Goal: Use online tool/utility: Utilize a website feature to perform a specific function

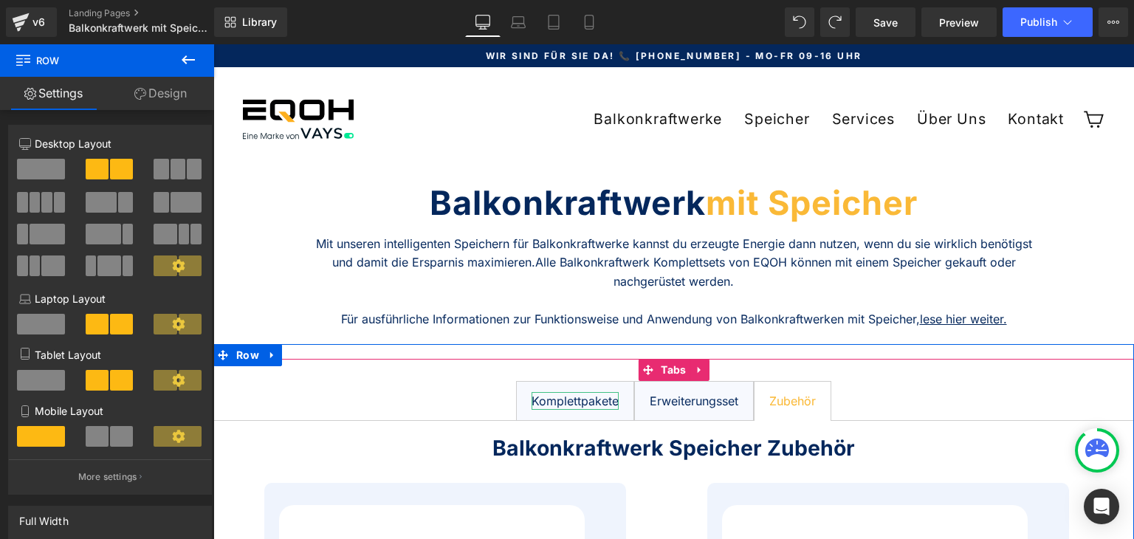
click at [582, 400] on div "Komplettpakete" at bounding box center [575, 401] width 87 height 18
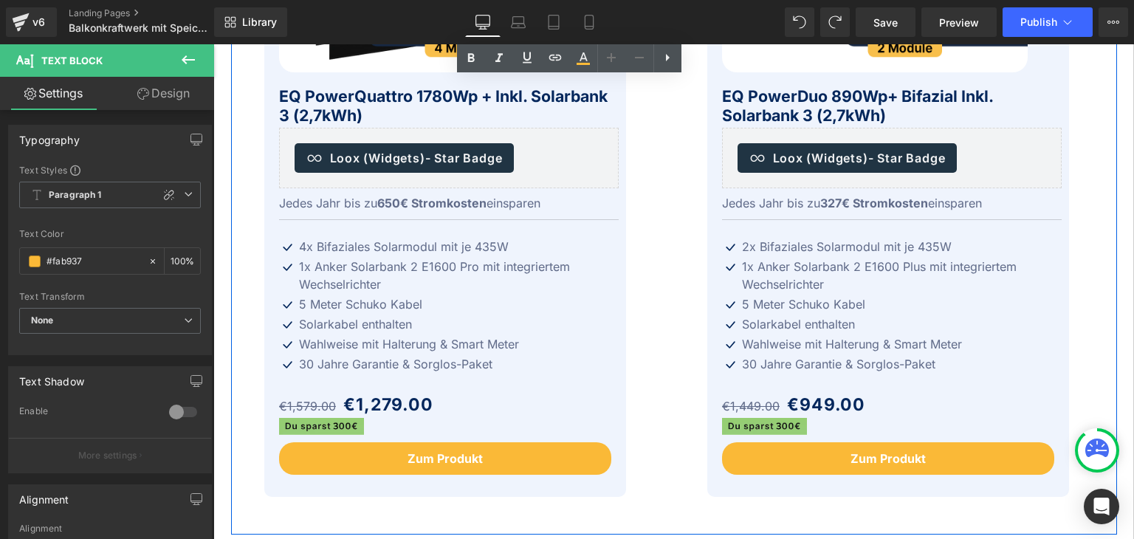
scroll to position [812, 0]
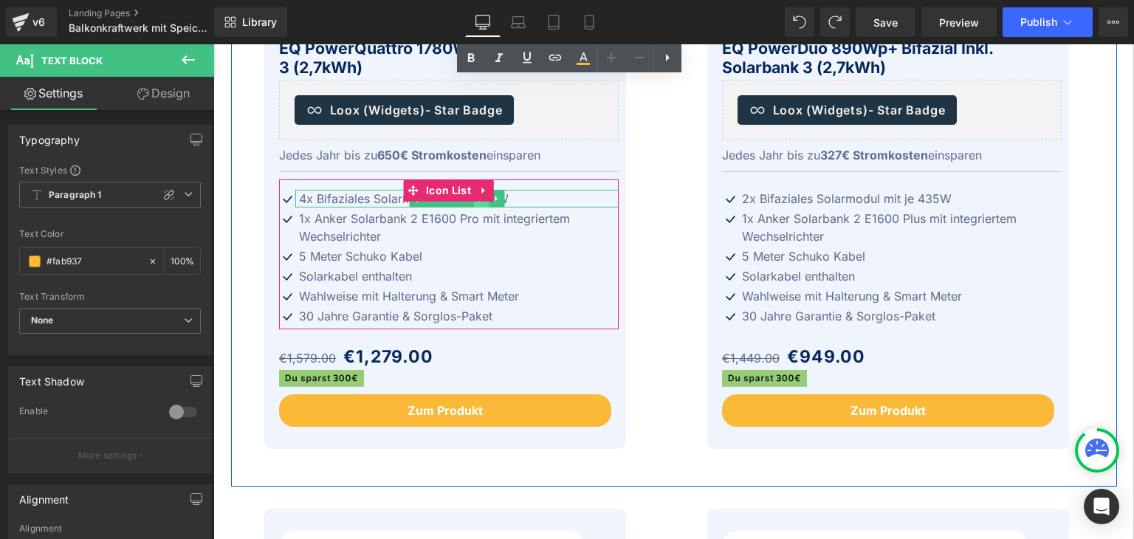
click at [473, 204] on link at bounding box center [481, 199] width 16 height 18
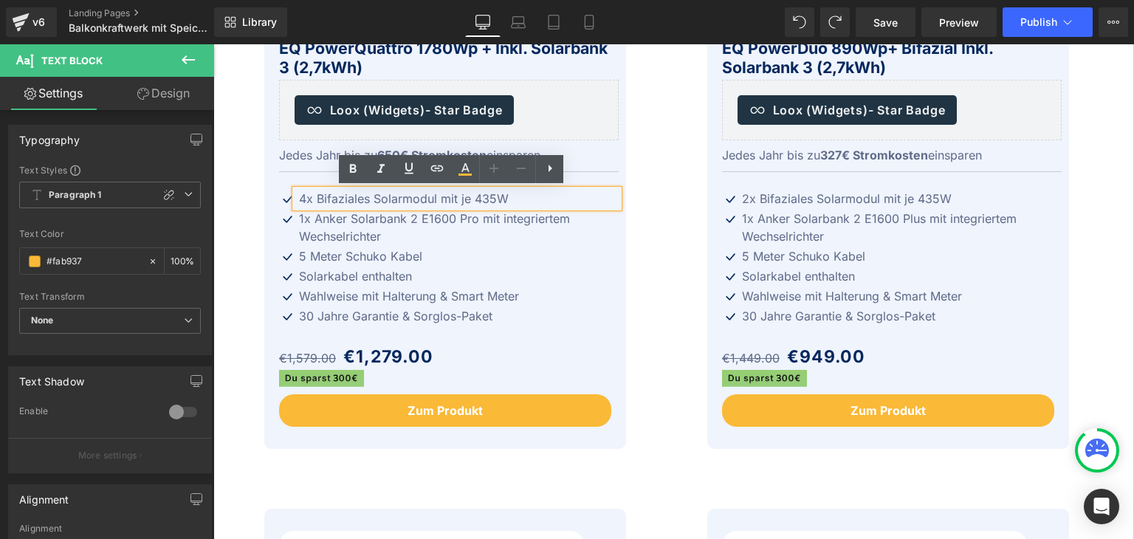
click at [481, 197] on p "4x Bifaziales Solarmodul mit je 435W" at bounding box center [459, 199] width 320 height 18
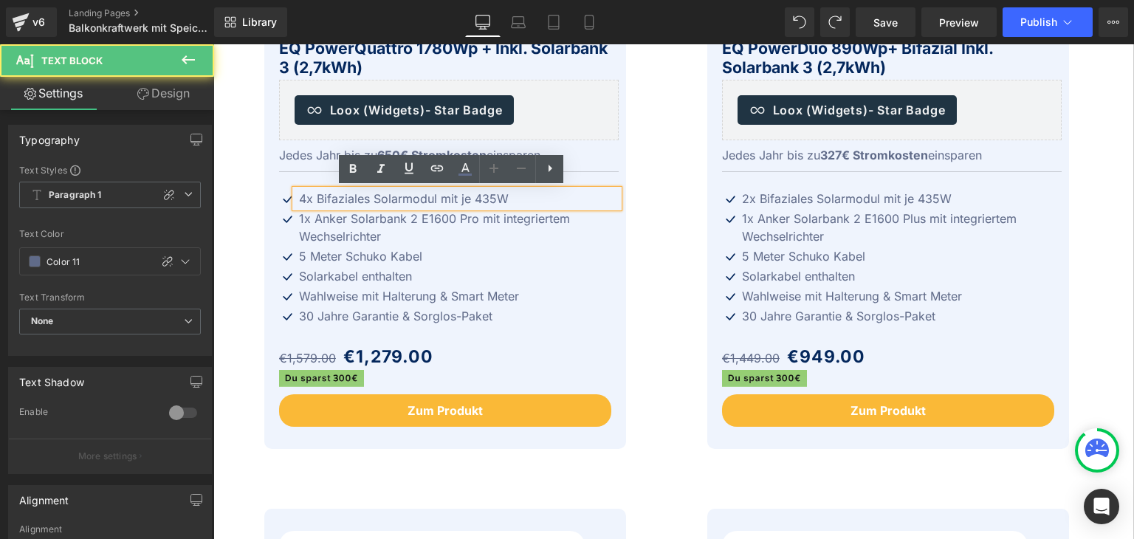
click at [490, 197] on p "4x Bifaziales Solarmodul mit je 435W" at bounding box center [459, 199] width 320 height 18
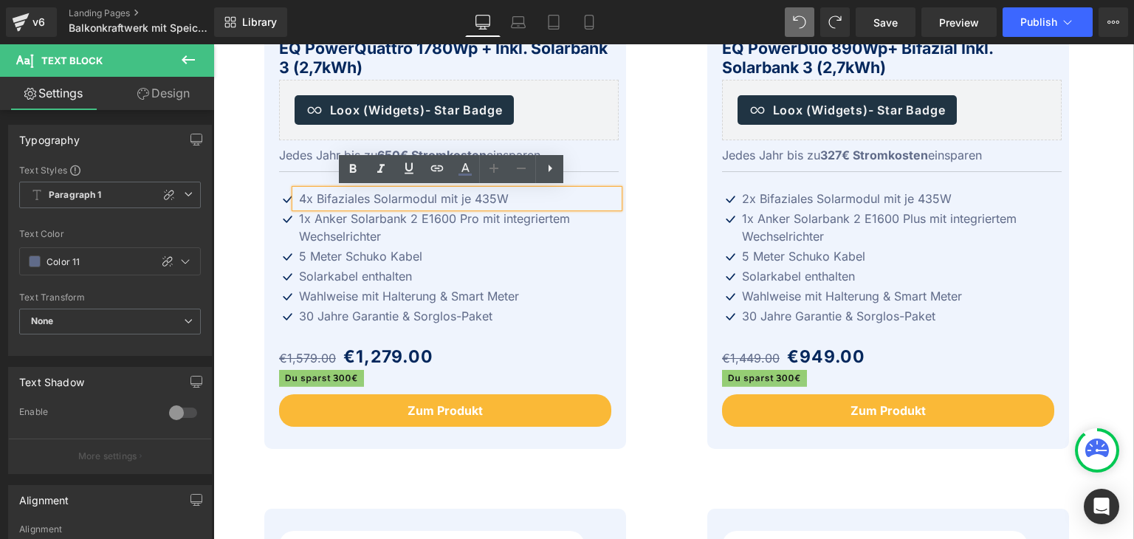
click at [487, 197] on p "4x Bifaziales Solarmodul mit je 435W" at bounding box center [459, 199] width 320 height 18
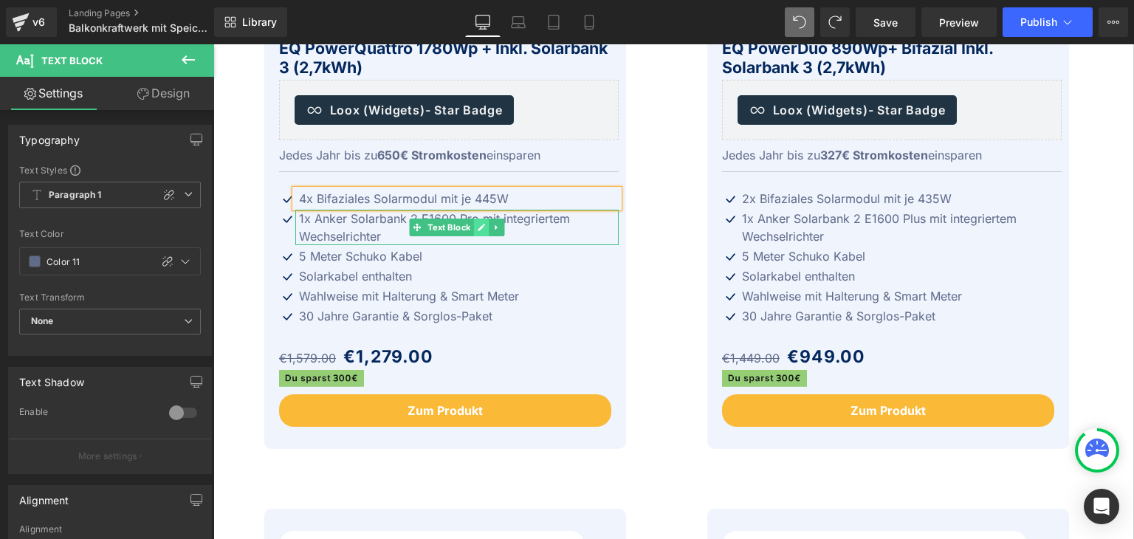
click at [477, 230] on icon at bounding box center [481, 227] width 8 height 9
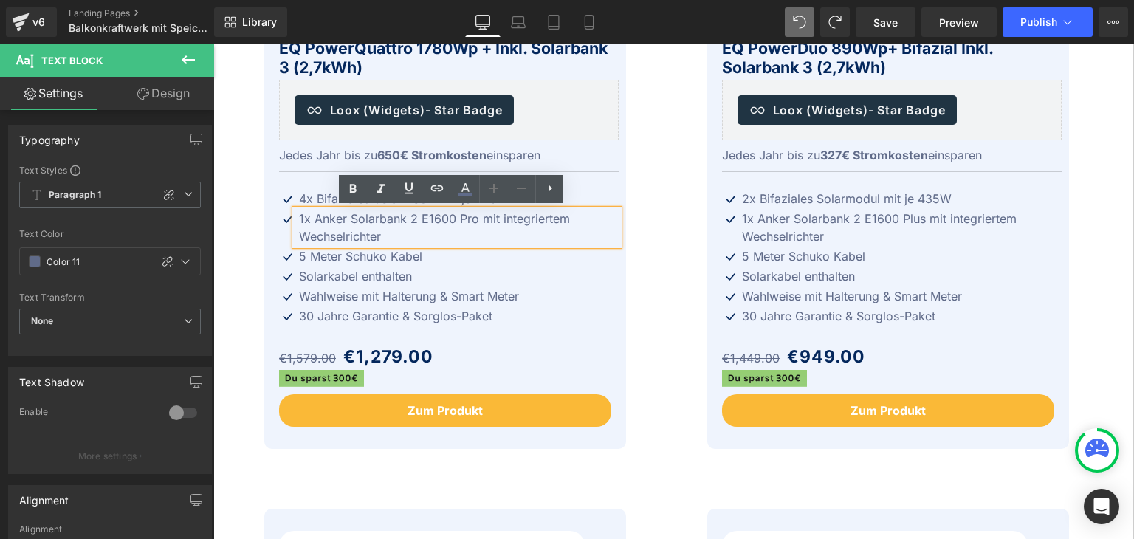
click at [450, 220] on p "1x Anker Solarbank 2 E1600 Pro mit integriertem Wechselrichter" at bounding box center [459, 227] width 320 height 35
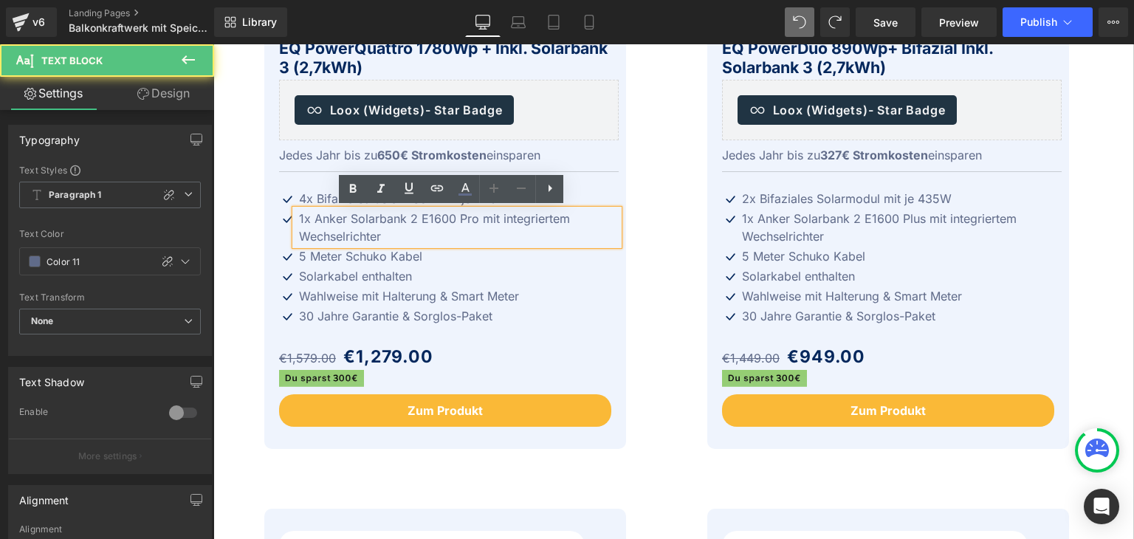
click at [471, 219] on p "1x Anker Solarbank 2 E1600 Pro mit integriertem Wechselrichter" at bounding box center [459, 227] width 320 height 35
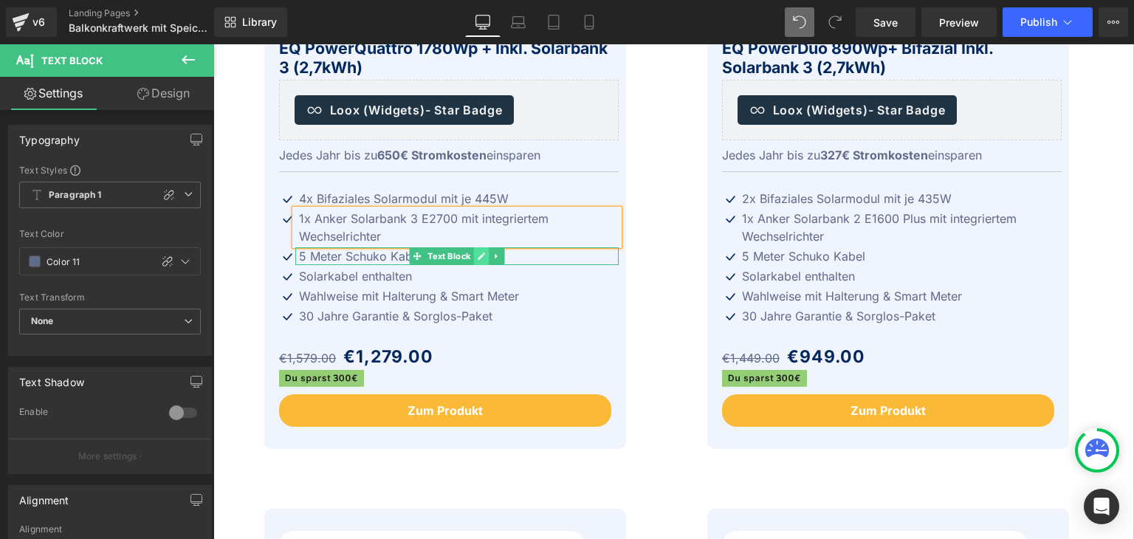
click at [477, 258] on icon at bounding box center [481, 256] width 8 height 9
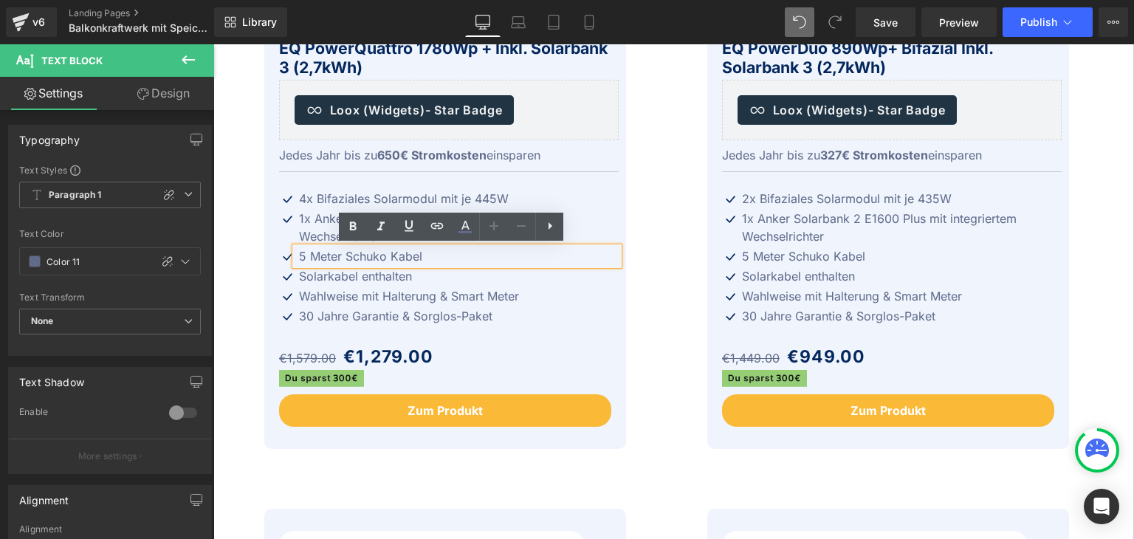
click at [299, 260] on p "5 Meter Schuko Kabel" at bounding box center [459, 256] width 320 height 18
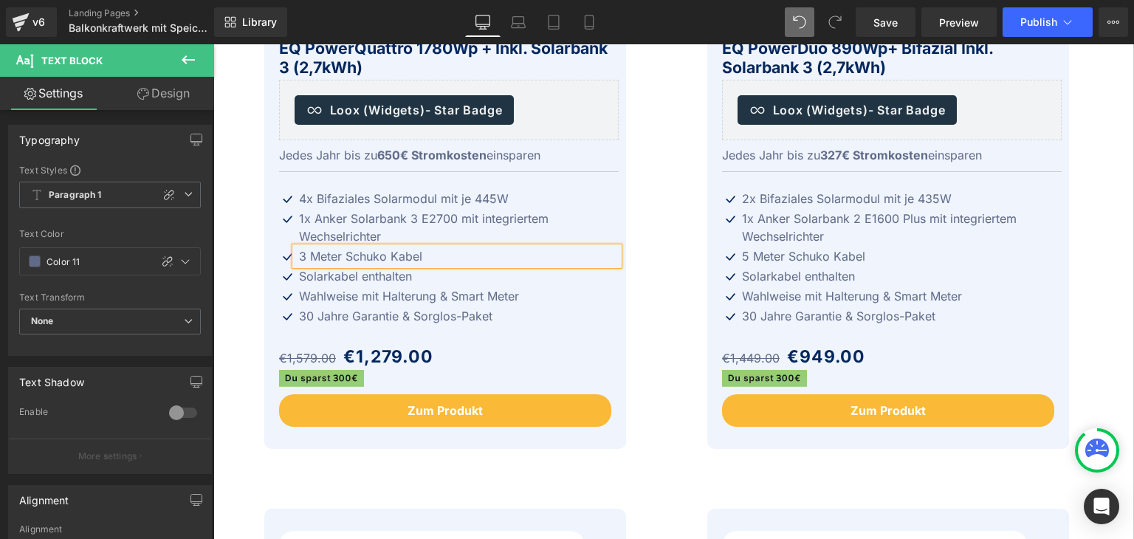
click at [645, 209] on div "Winter Sale 20% (P) Image EQ PowerQuattro 1780Wp + inkl. Solarbank 3 (2,7kWh) (…" at bounding box center [452, 73] width 443 height 752
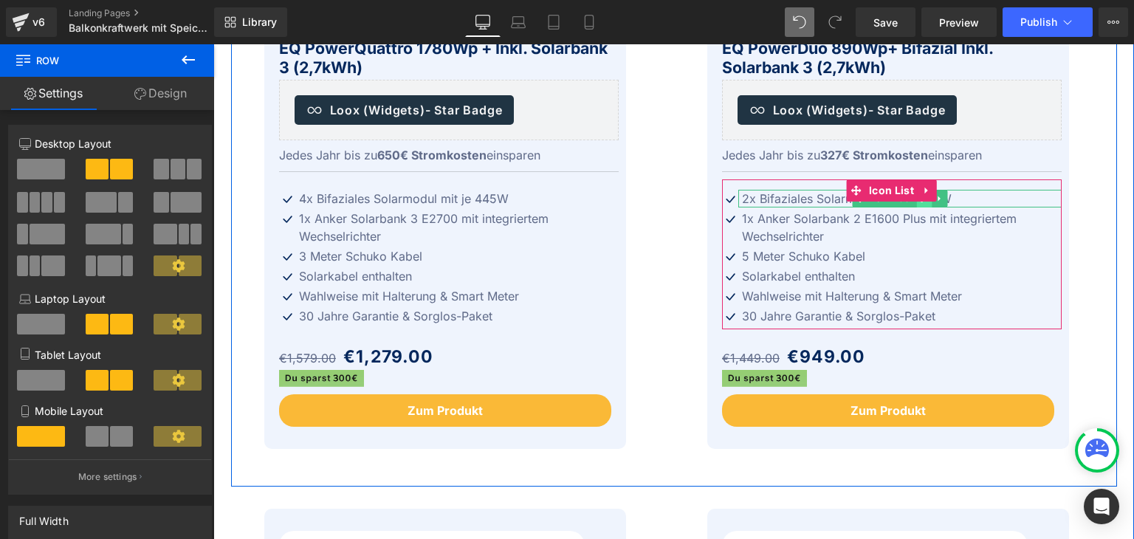
click at [922, 203] on link at bounding box center [924, 199] width 16 height 18
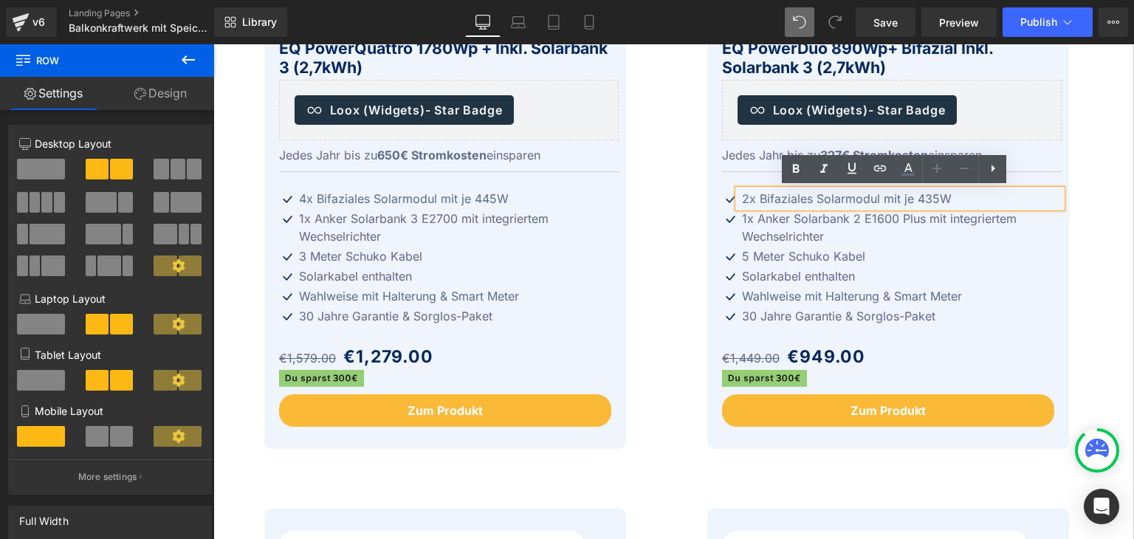
click at [933, 196] on p "2x Bifaziales Solarmodul mit je 435W" at bounding box center [902, 199] width 320 height 18
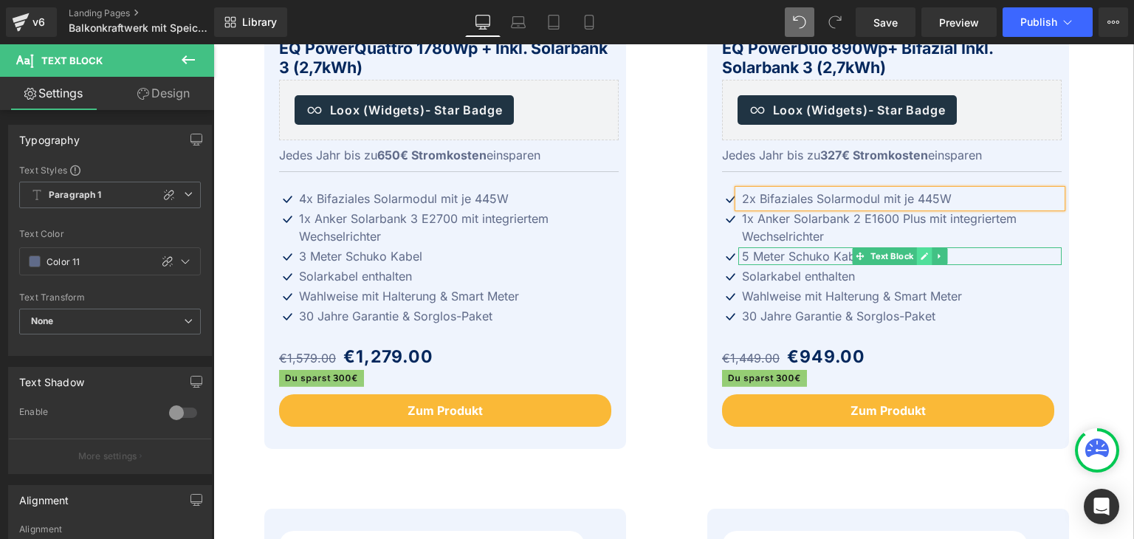
click at [921, 258] on icon at bounding box center [924, 256] width 7 height 7
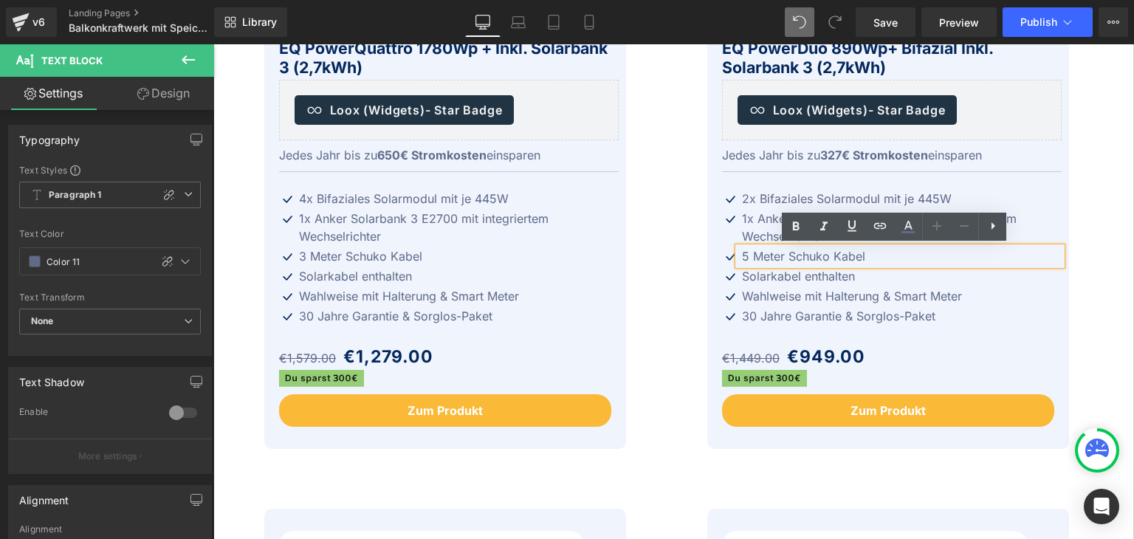
click at [742, 255] on p "5 Meter Schuko Kabel" at bounding box center [902, 256] width 320 height 18
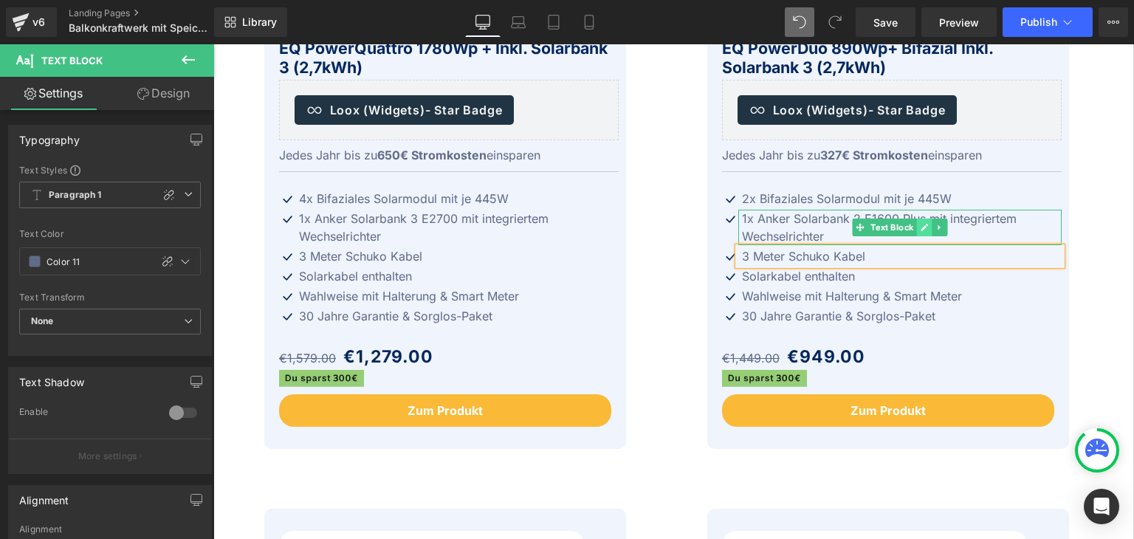
click at [920, 225] on icon at bounding box center [924, 227] width 8 height 9
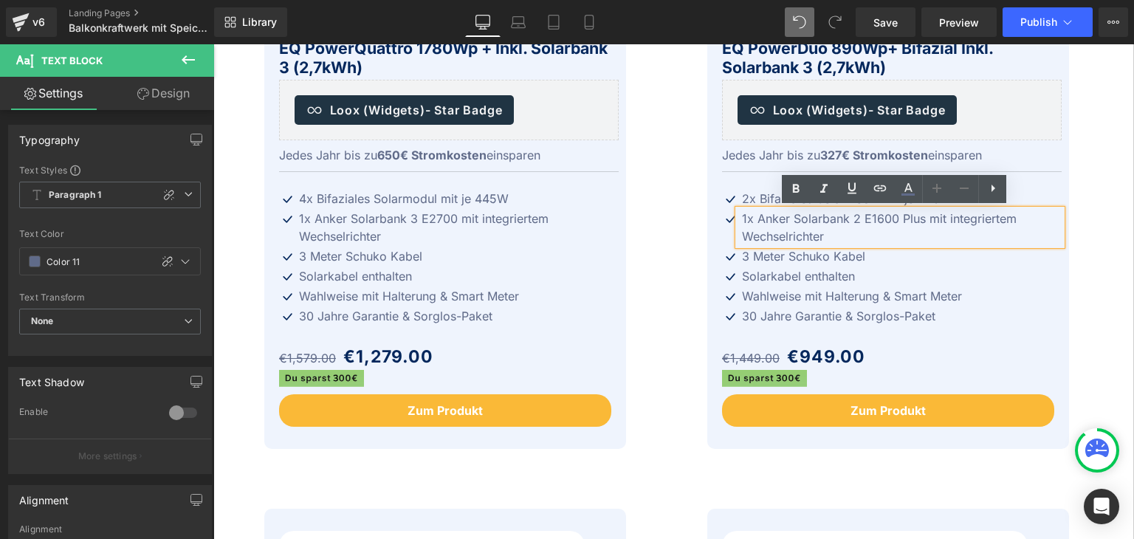
click at [890, 216] on p "1x Anker Solarbank 2 E1600 Plus mit integriertem Wechselrichter" at bounding box center [902, 227] width 320 height 35
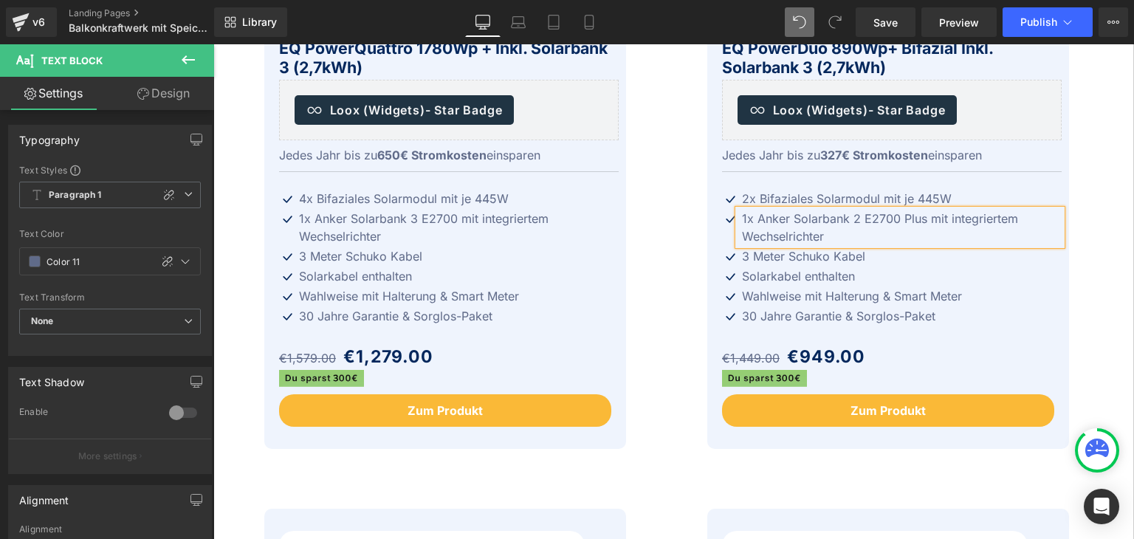
click at [850, 219] on p "1x Anker Solarbank 2 E2700 Plus mit integriertem Wechselrichter" at bounding box center [902, 227] width 320 height 35
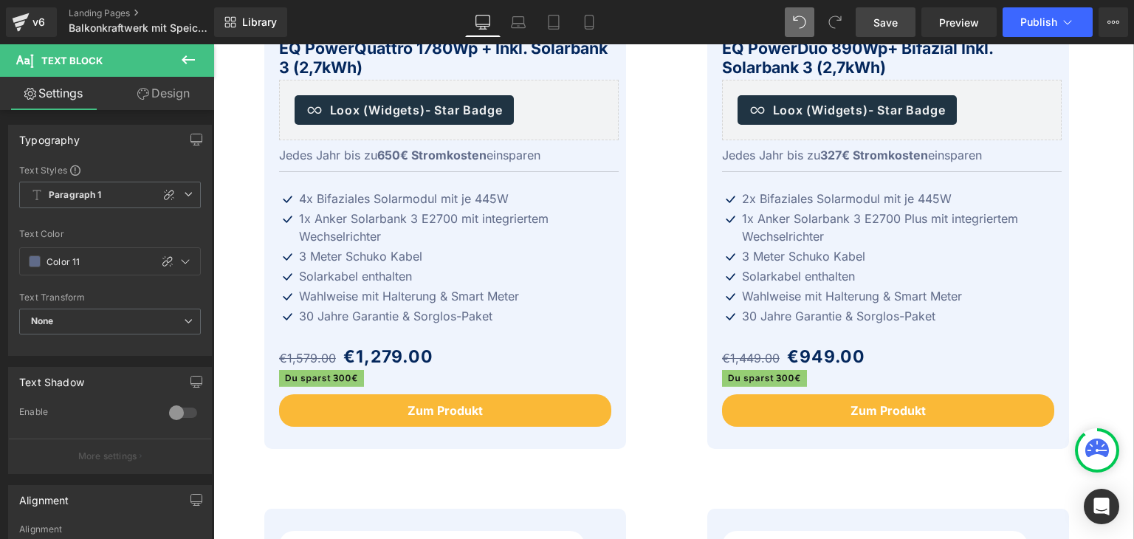
click at [887, 26] on span "Save" at bounding box center [886, 23] width 24 height 16
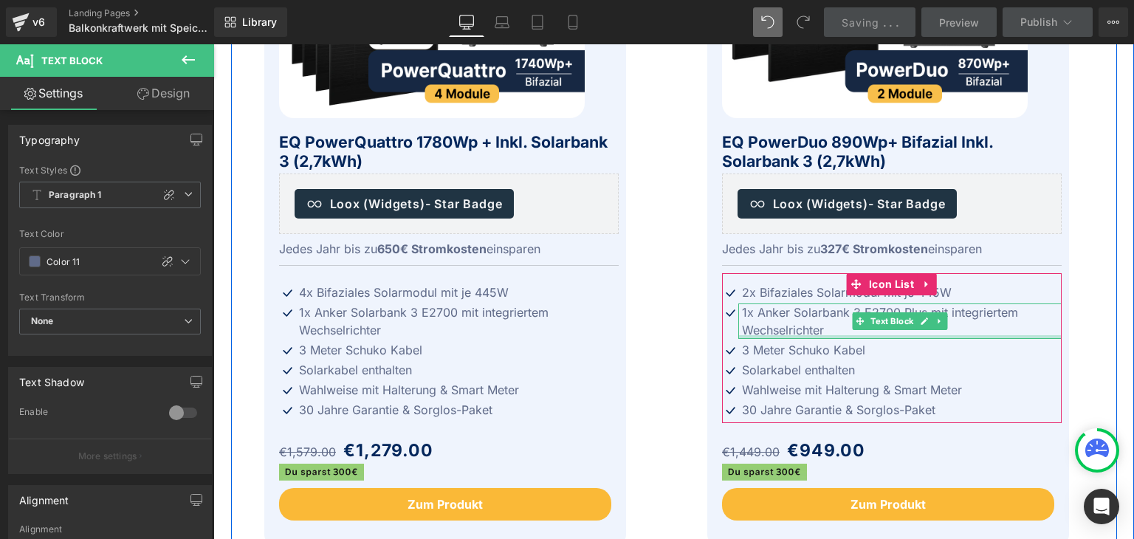
scroll to position [665, 0]
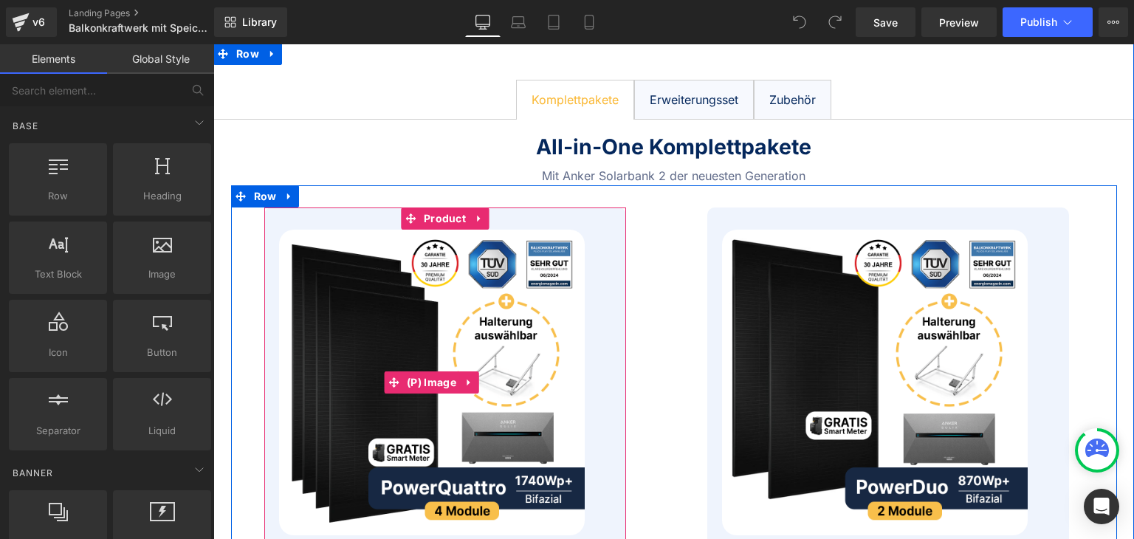
scroll to position [222, 0]
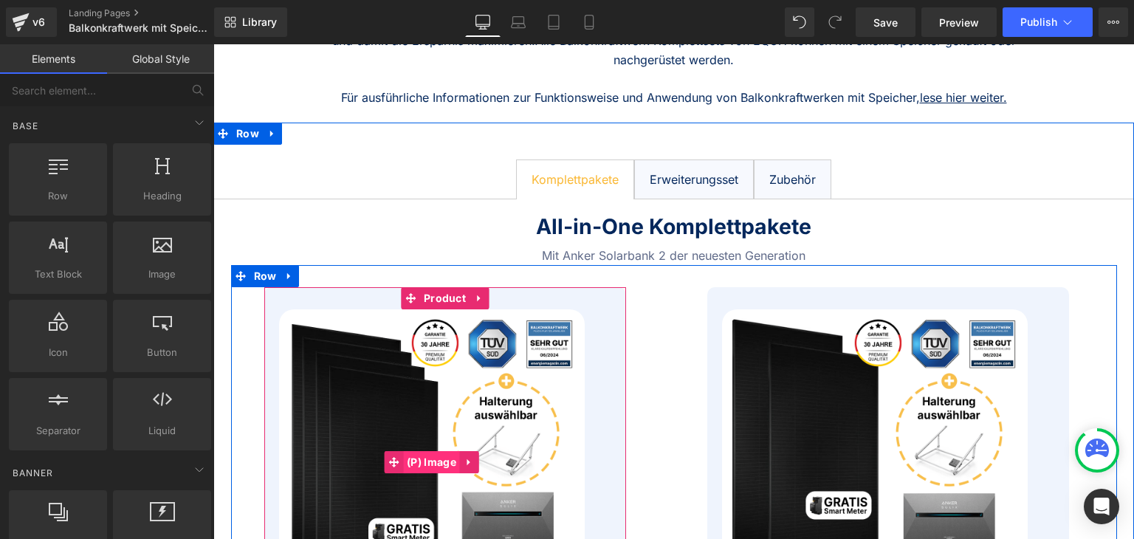
click at [431, 464] on span "(P) Image" at bounding box center [431, 462] width 57 height 22
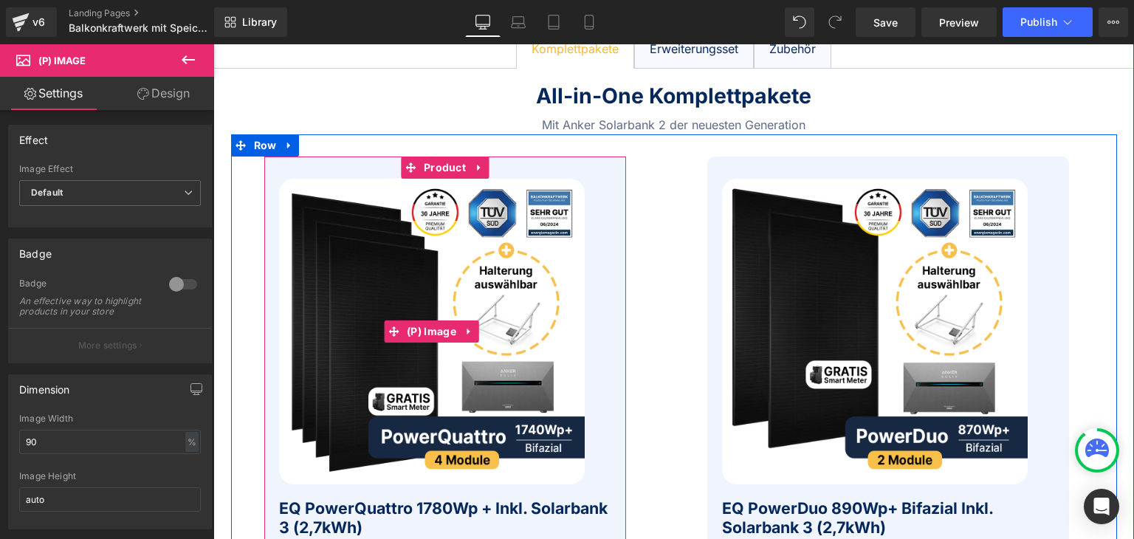
scroll to position [369, 0]
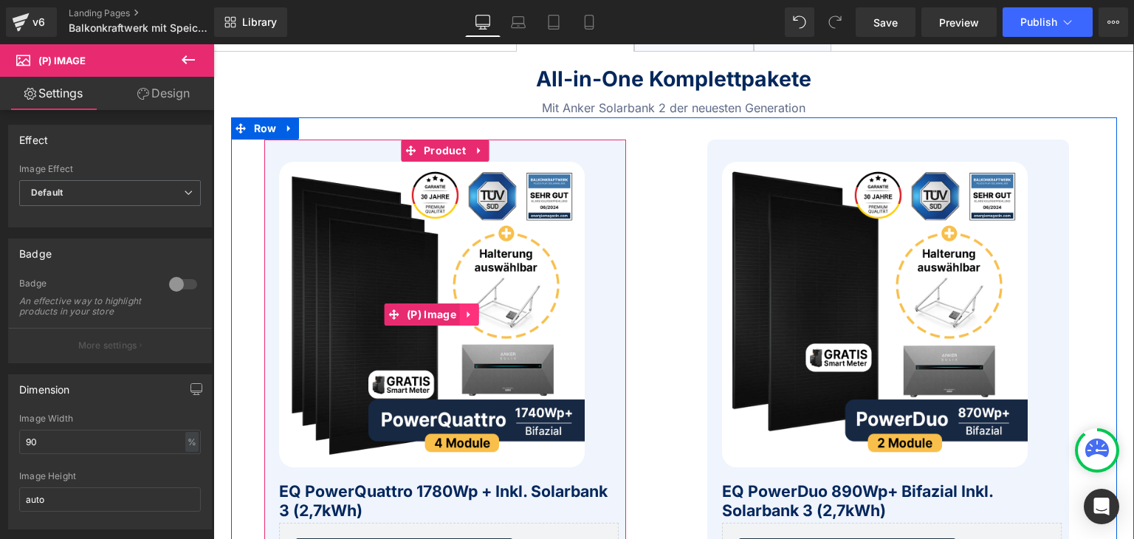
click at [467, 317] on icon at bounding box center [468, 315] width 3 height 7
click at [411, 316] on span "(P) Image" at bounding box center [431, 315] width 57 height 22
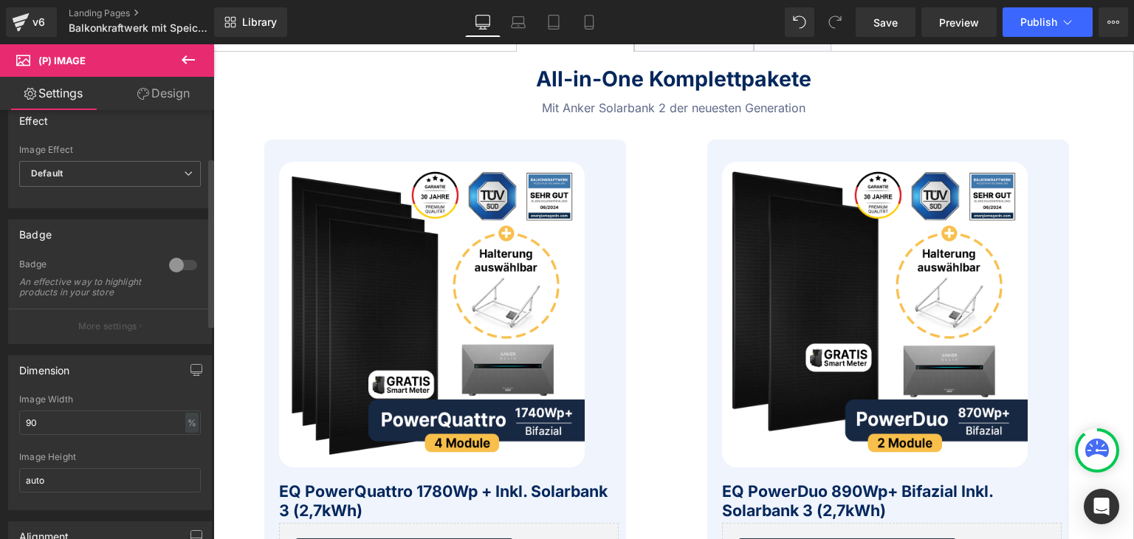
scroll to position [0, 0]
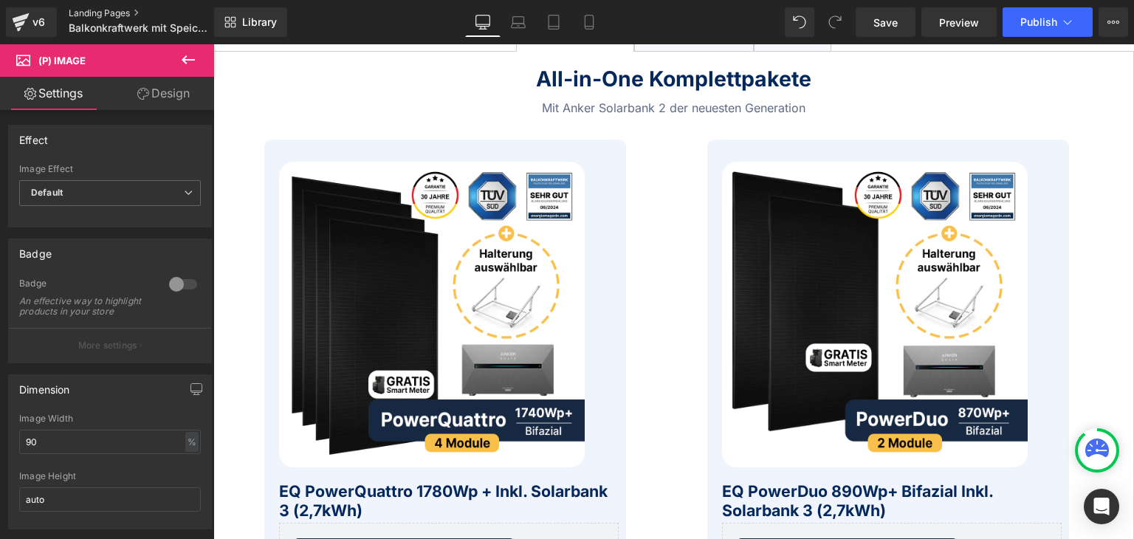
click at [83, 11] on link "Landing Pages" at bounding box center [152, 13] width 167 height 12
